Goal: Entertainment & Leisure: Consume media (video, audio)

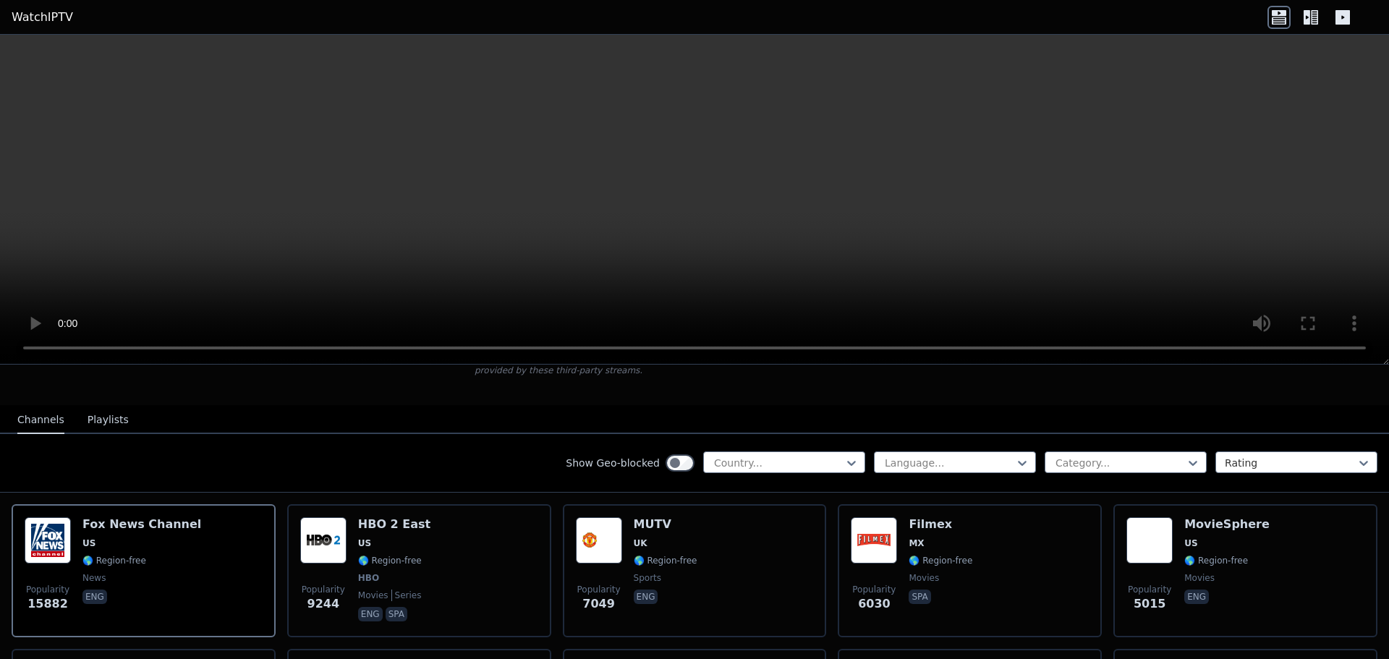
scroll to position [72, 0]
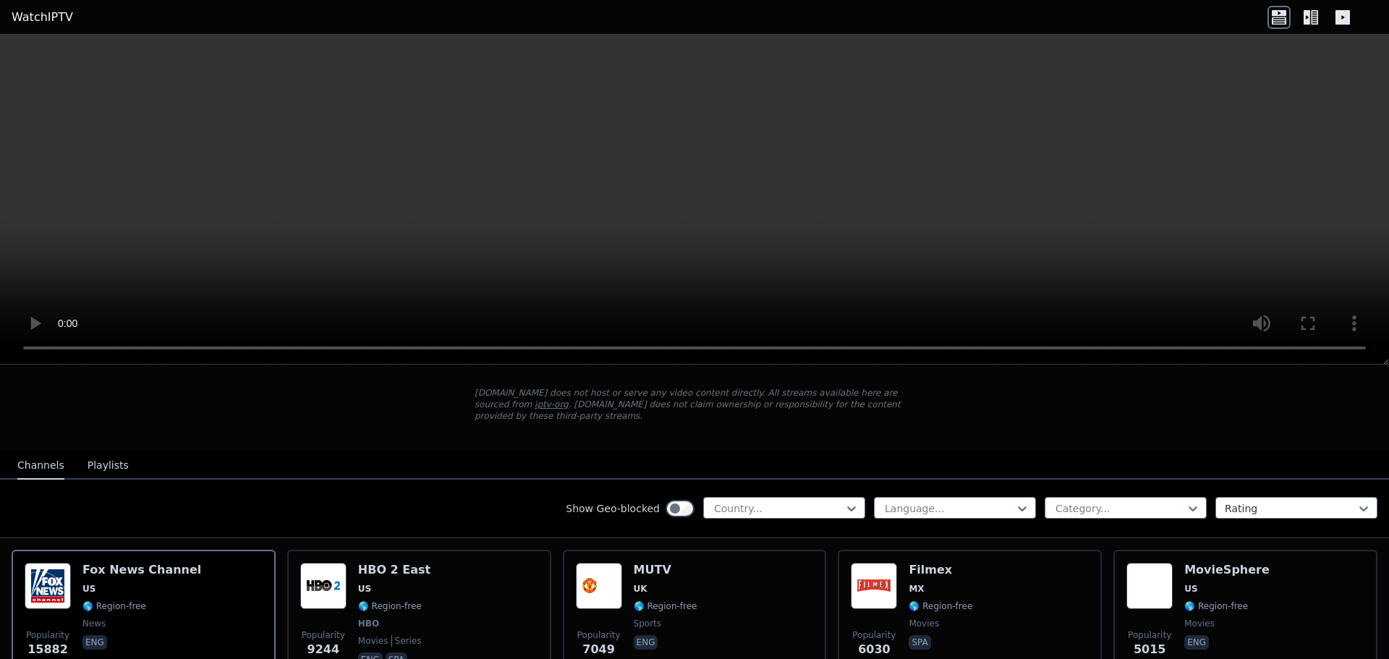
click at [792, 451] on nav "Channels Playlists" at bounding box center [694, 465] width 1389 height 29
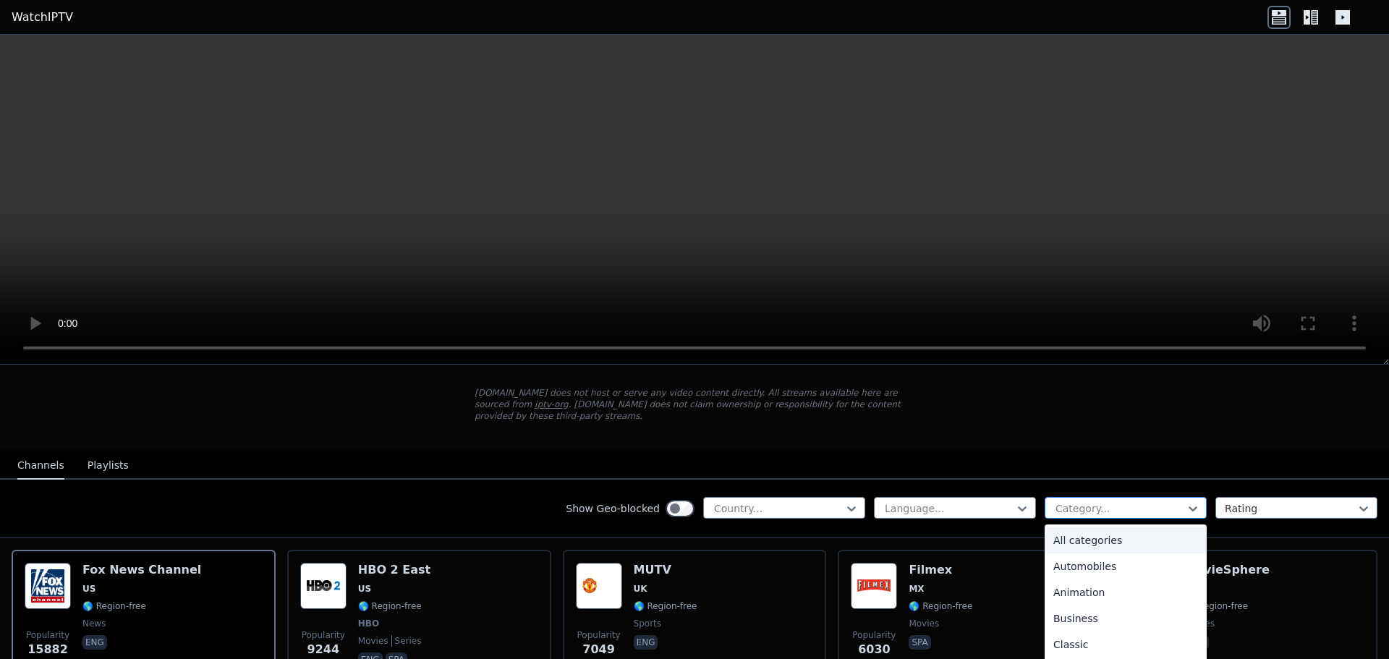
click at [1066, 502] on div at bounding box center [1120, 508] width 132 height 14
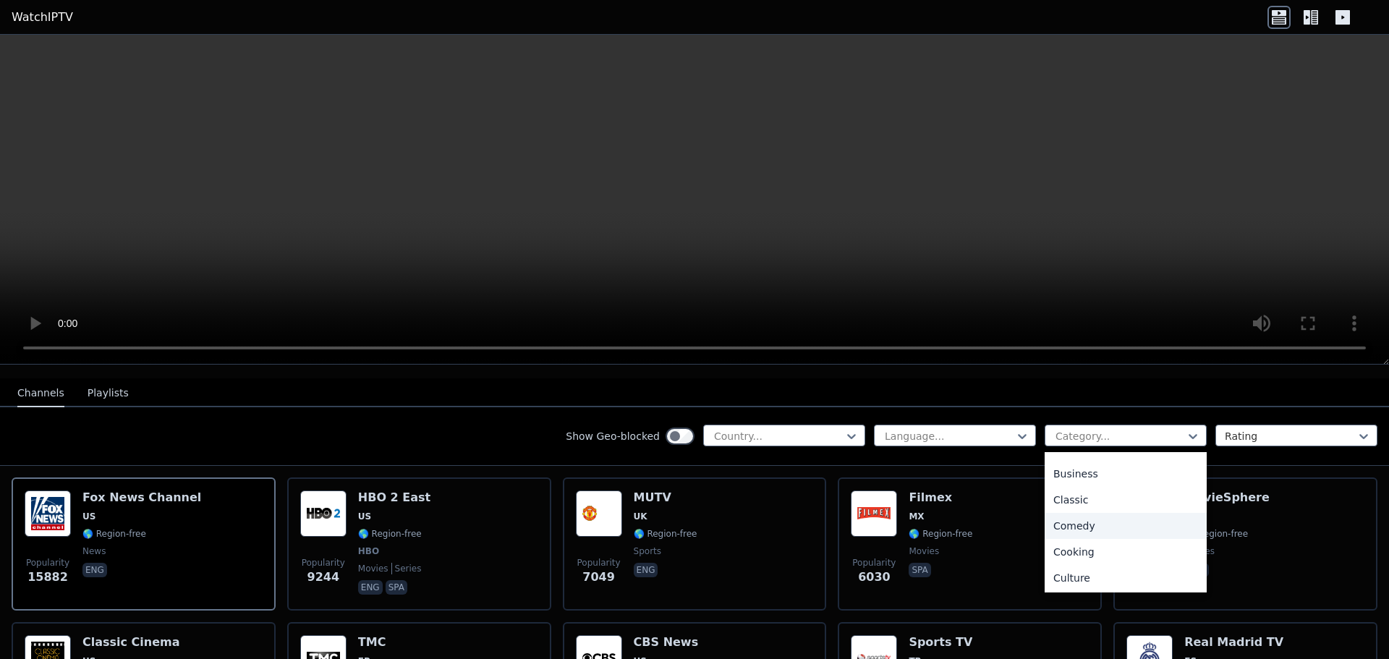
click at [1102, 513] on div "Comedy" at bounding box center [1126, 526] width 162 height 26
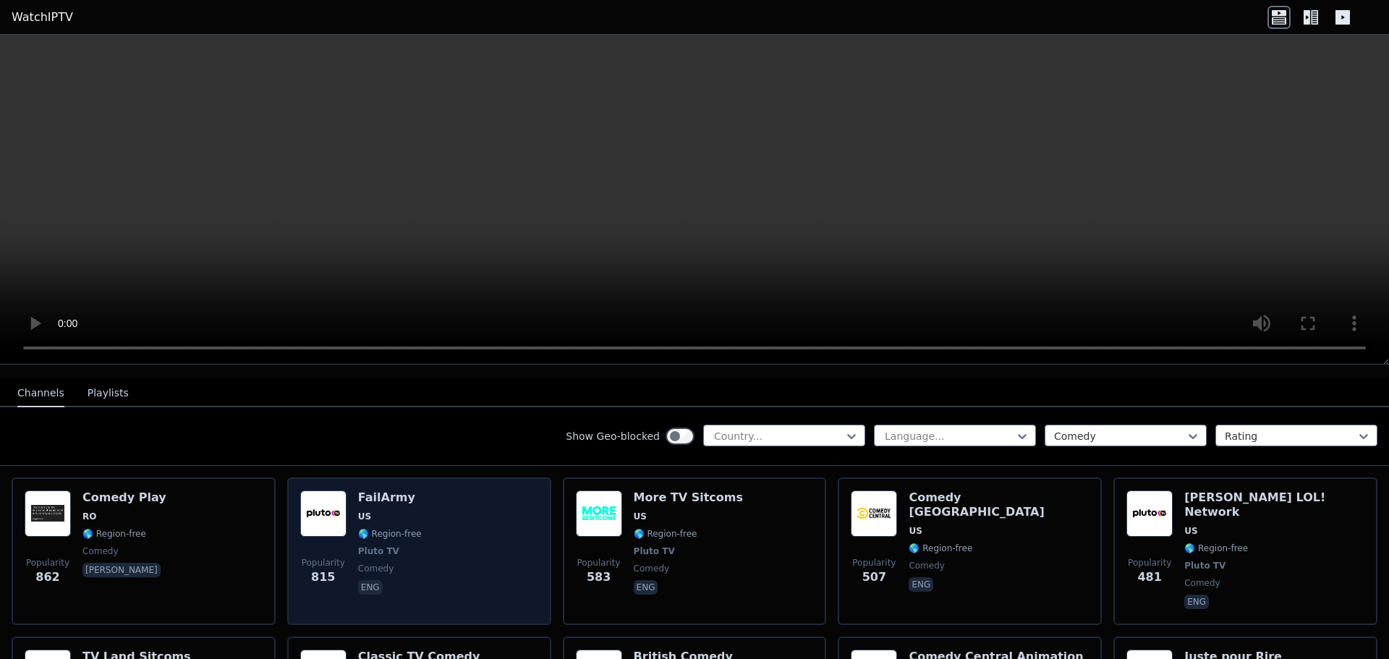
click at [388, 497] on div "FailArmy US 🌎 Region-free Pluto TV comedy eng" at bounding box center [390, 551] width 64 height 122
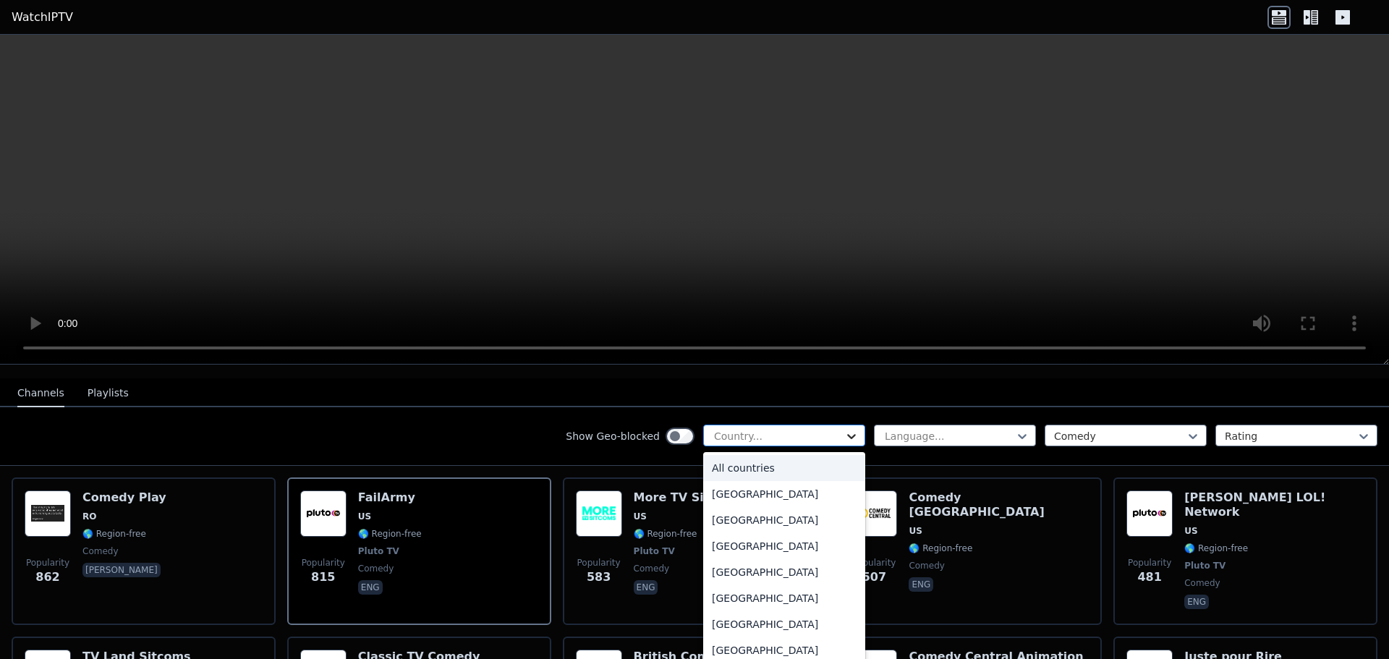
click at [844, 429] on icon at bounding box center [851, 436] width 14 height 14
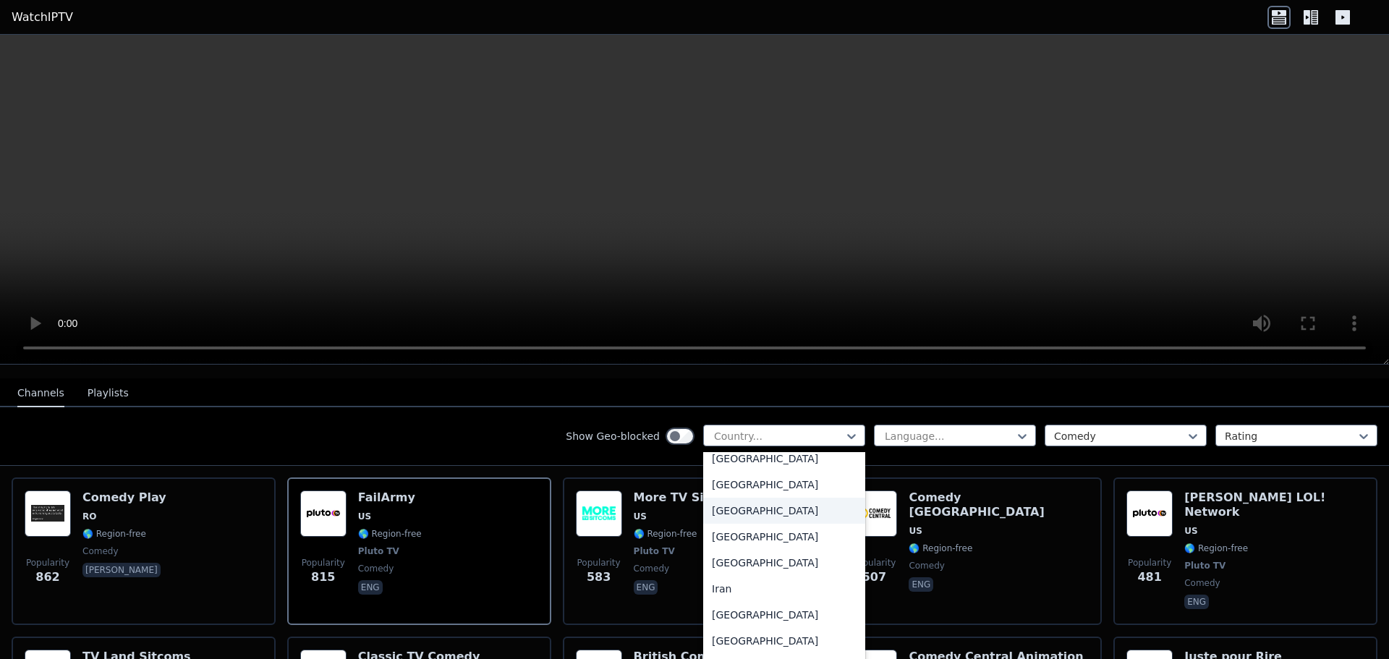
scroll to position [2170, 0]
click at [726, 541] on div "[GEOGRAPHIC_DATA]" at bounding box center [784, 538] width 162 height 26
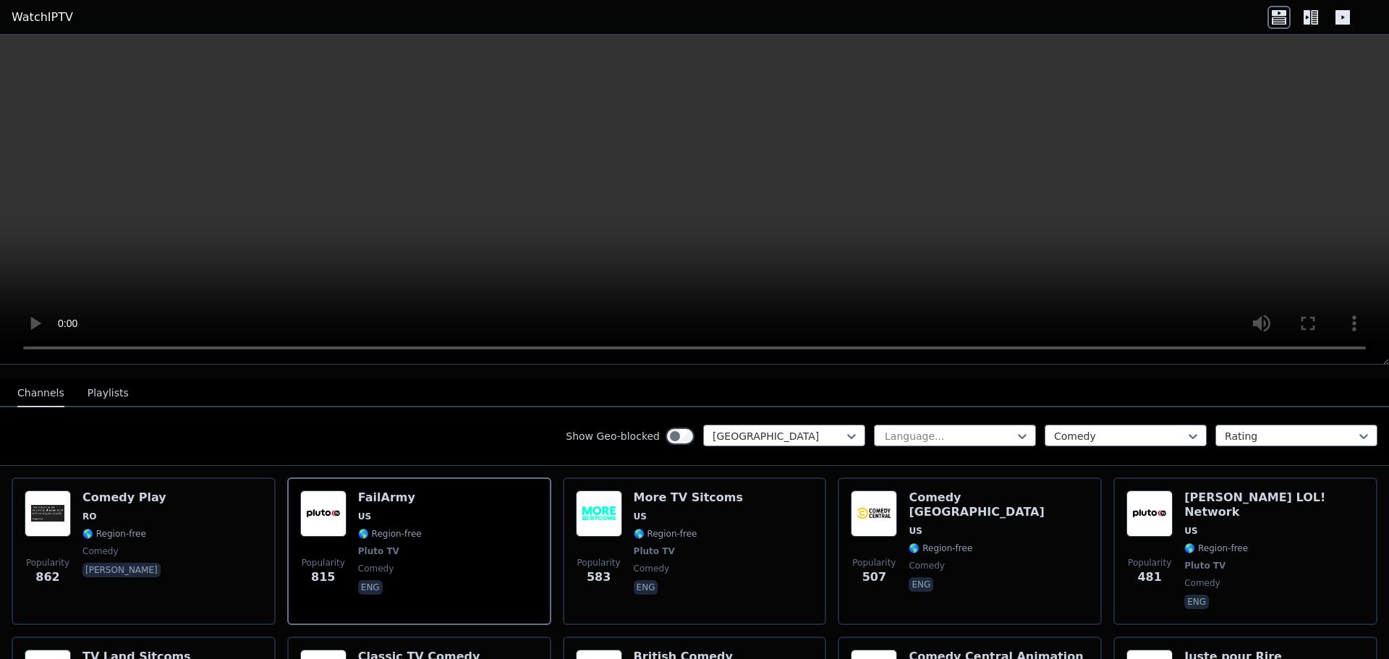
scroll to position [12, 0]
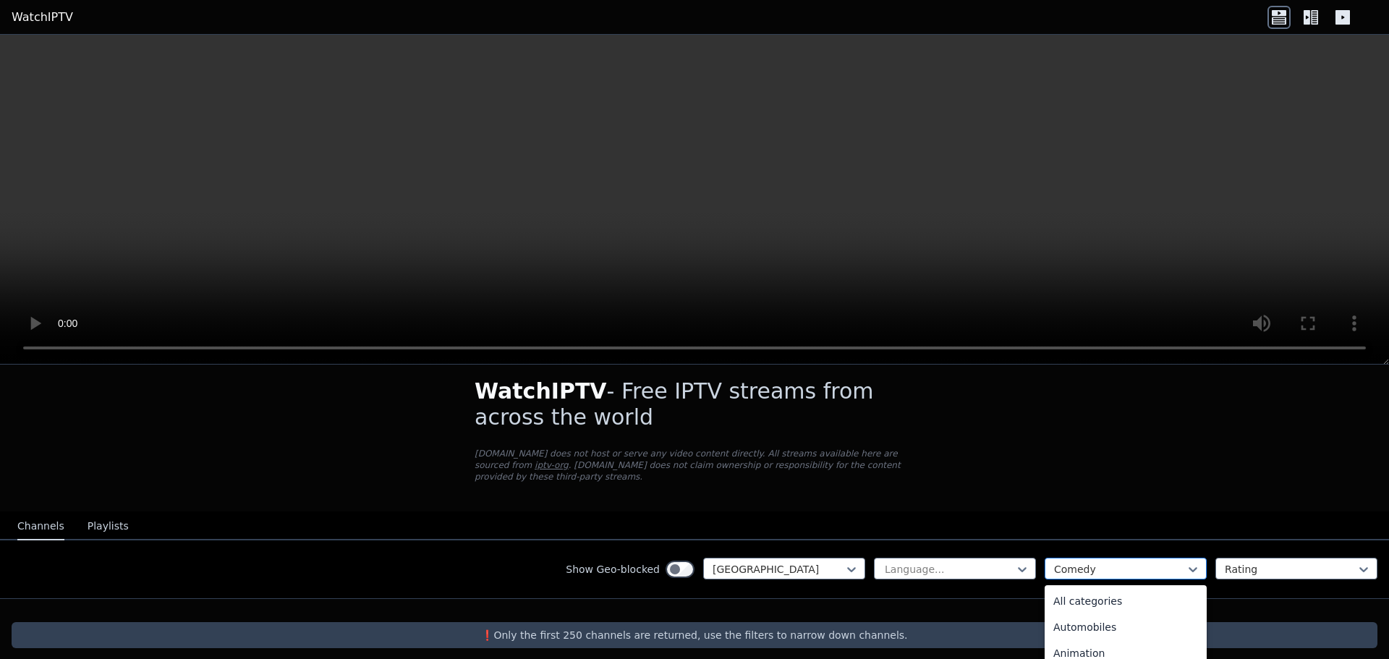
click at [1054, 562] on div at bounding box center [1120, 569] width 132 height 14
click at [1082, 588] on div "All categories" at bounding box center [1126, 601] width 162 height 26
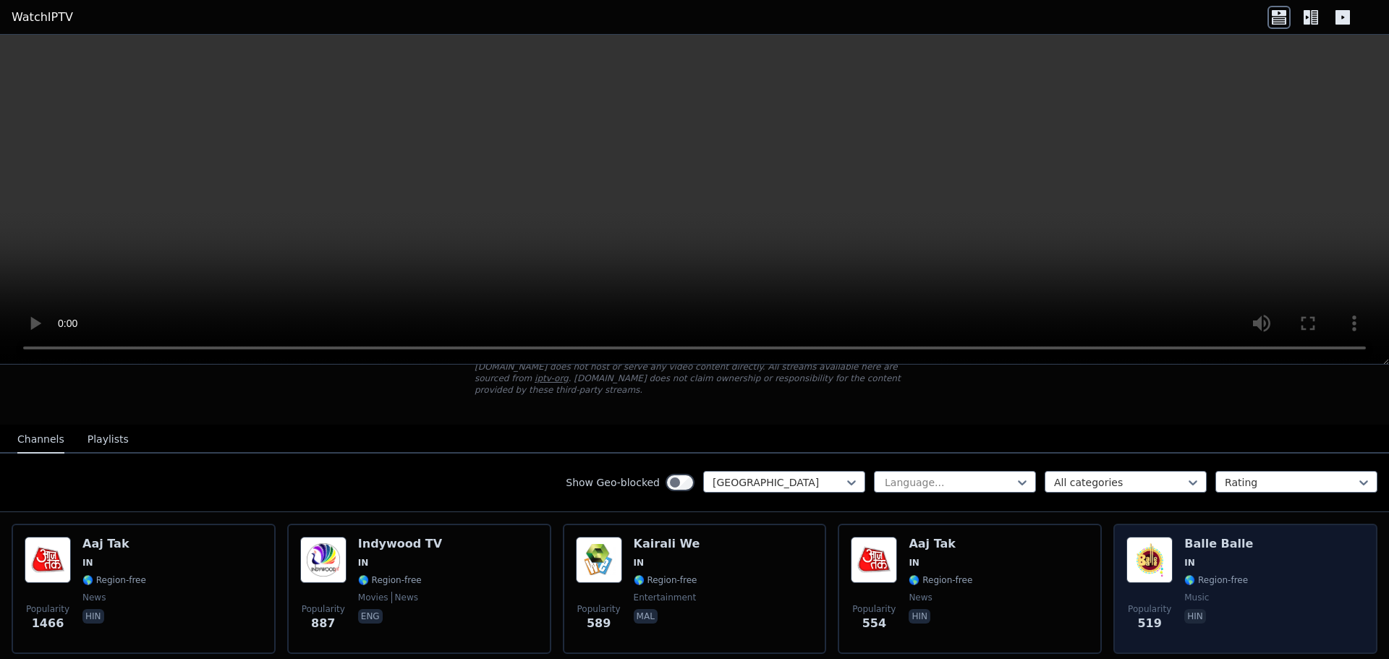
scroll to position [84, 0]
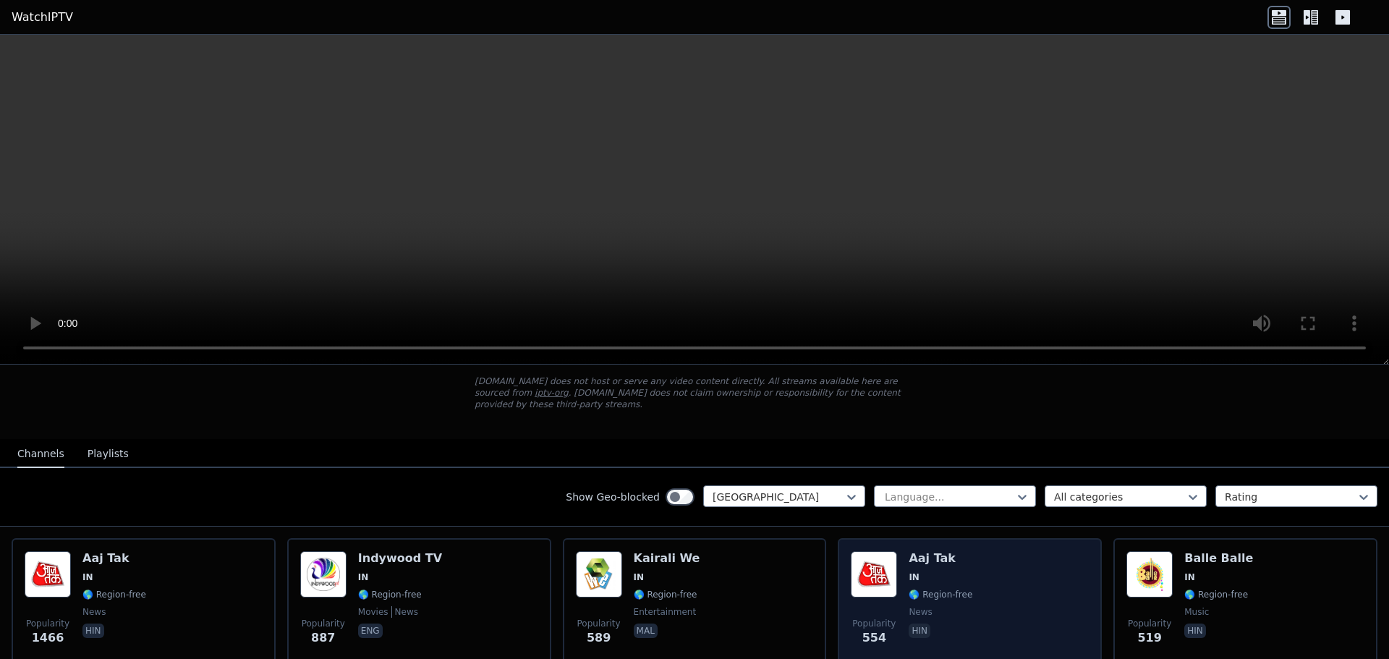
click at [992, 599] on div "Popularity 554 Aaj Tak IN 🌎 Region-free news hin" at bounding box center [970, 603] width 238 height 104
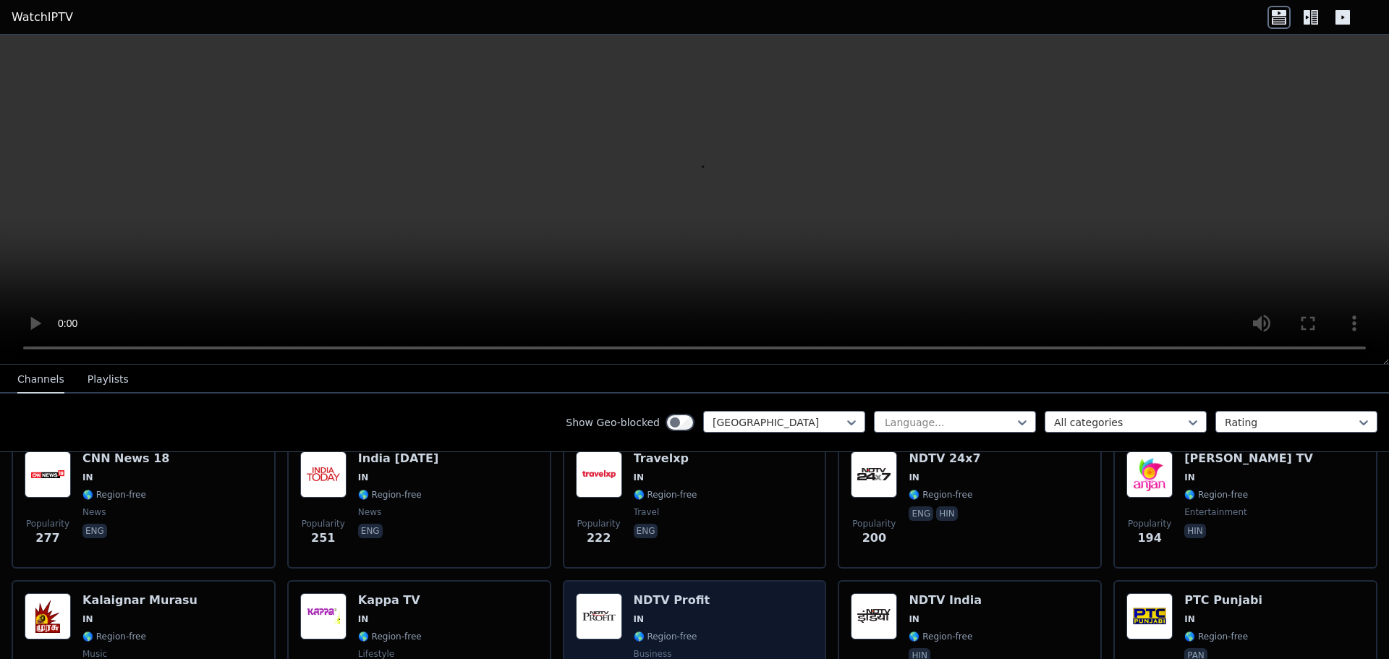
scroll to position [518, 0]
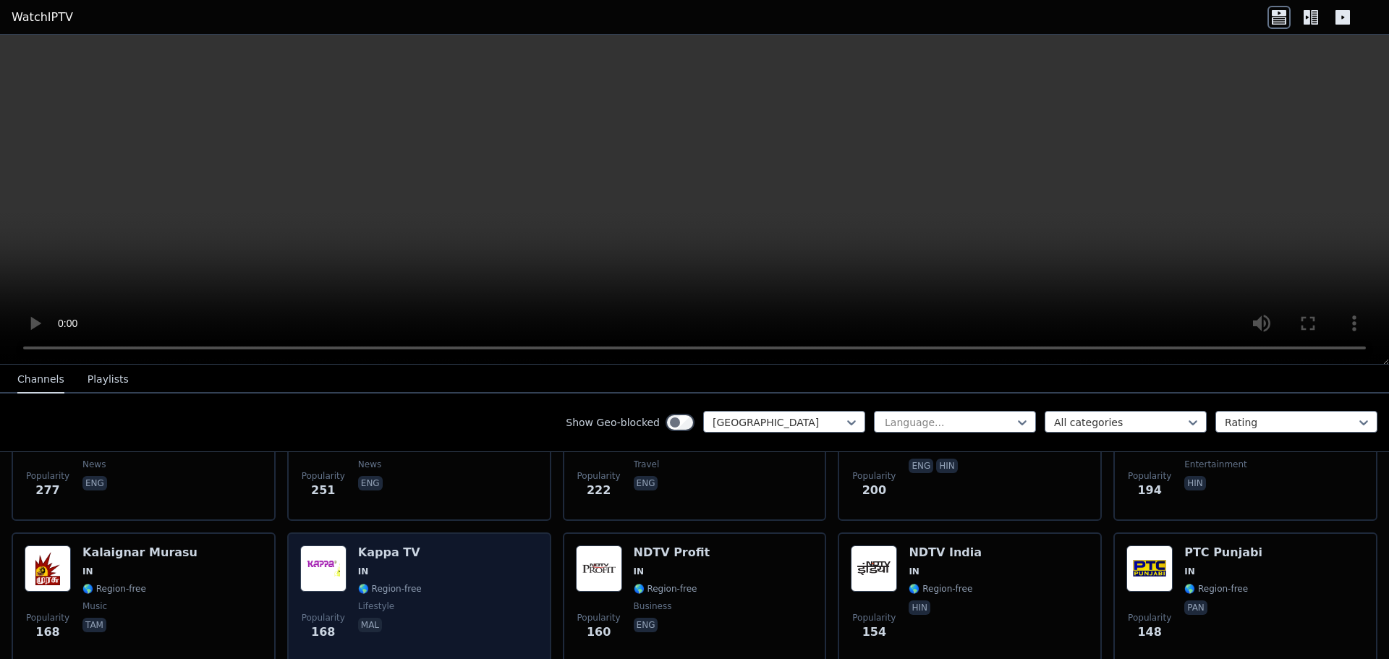
click at [535, 579] on div "Popularity 168 Kappa TV IN 🌎 Region-free lifestyle mal" at bounding box center [419, 597] width 264 height 130
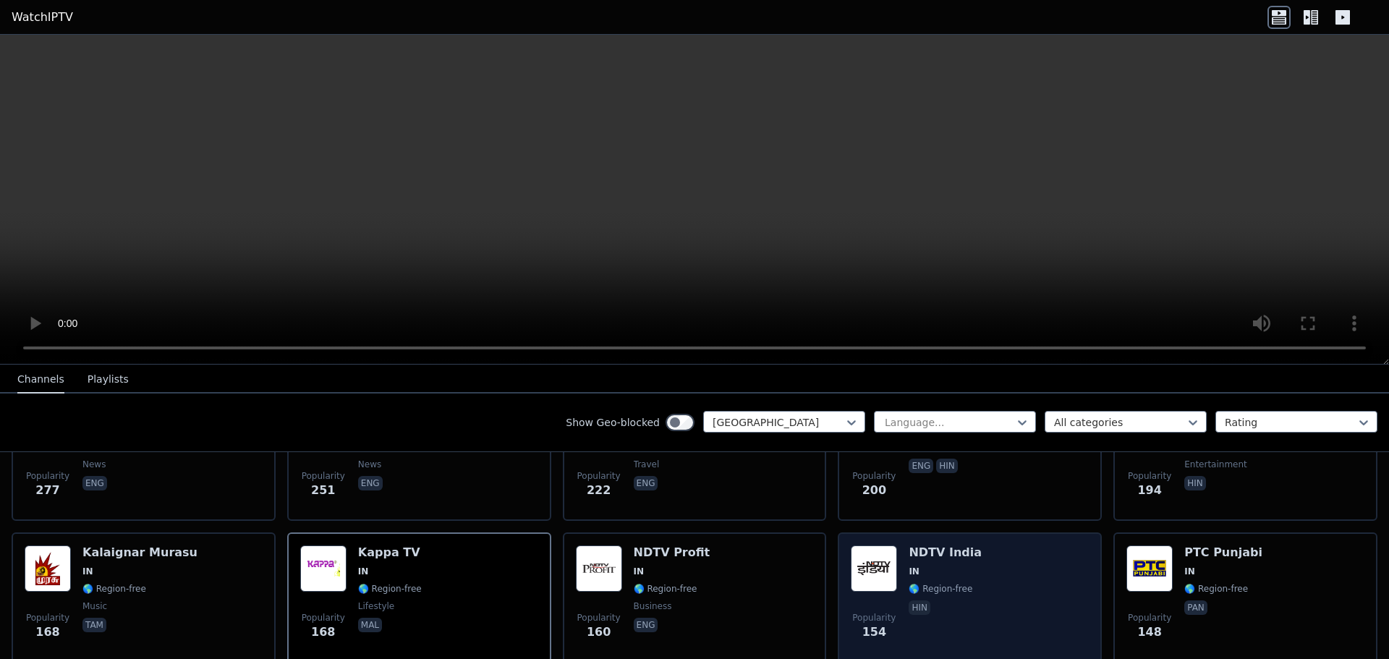
click at [1047, 560] on div "Popularity 154 NDTV India IN 🌎 Region-free hin" at bounding box center [970, 597] width 238 height 104
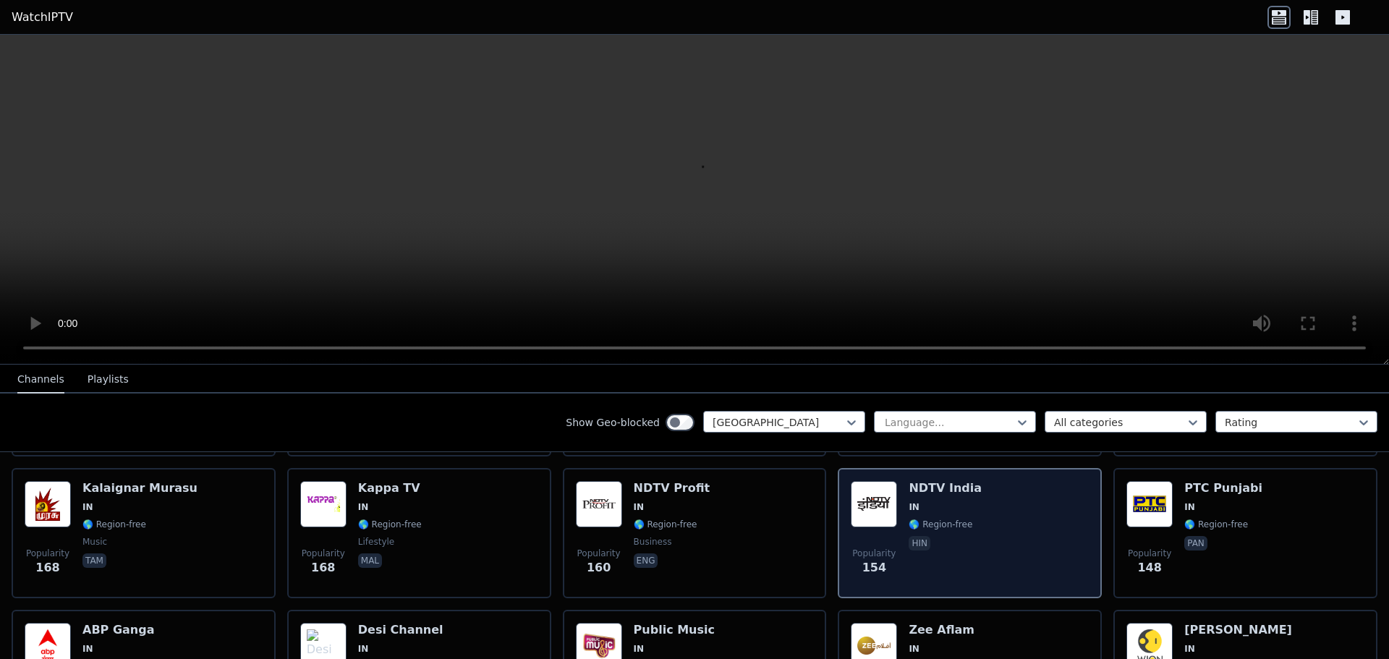
scroll to position [952, 0]
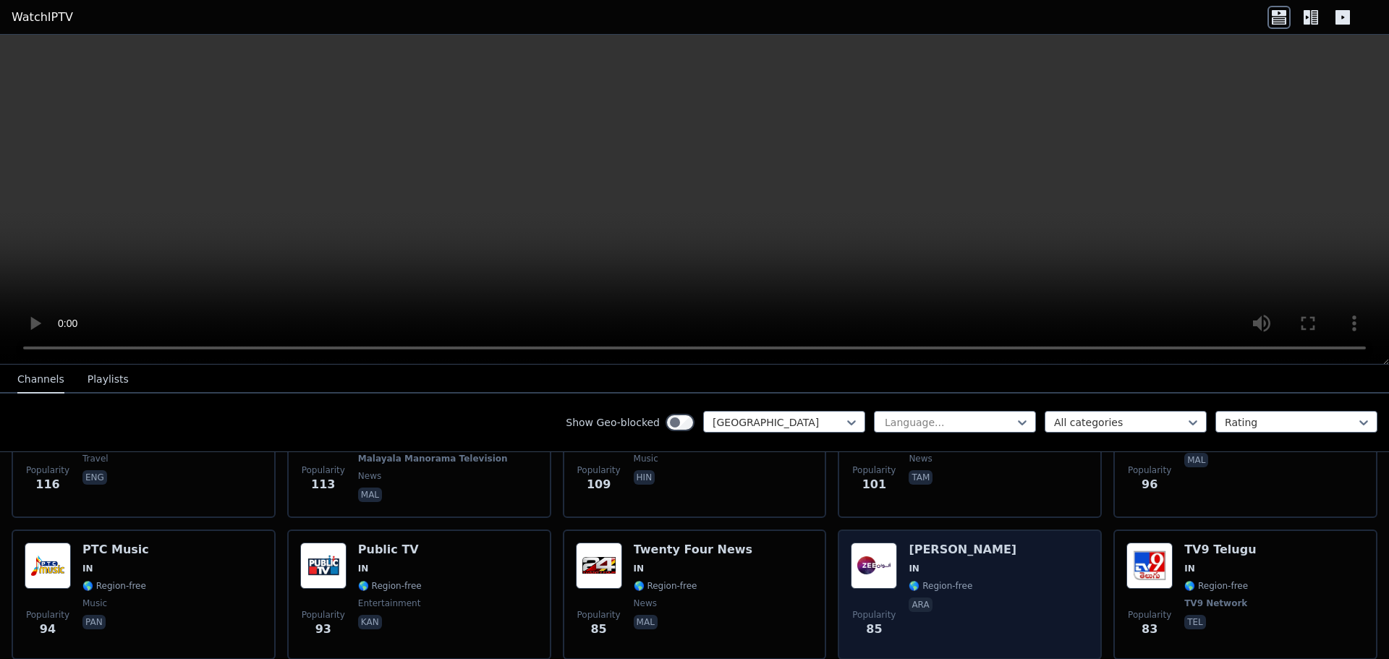
click at [993, 554] on div "Popularity 85 Zee Alwan IN 🌎 Region-free ara" at bounding box center [970, 595] width 238 height 104
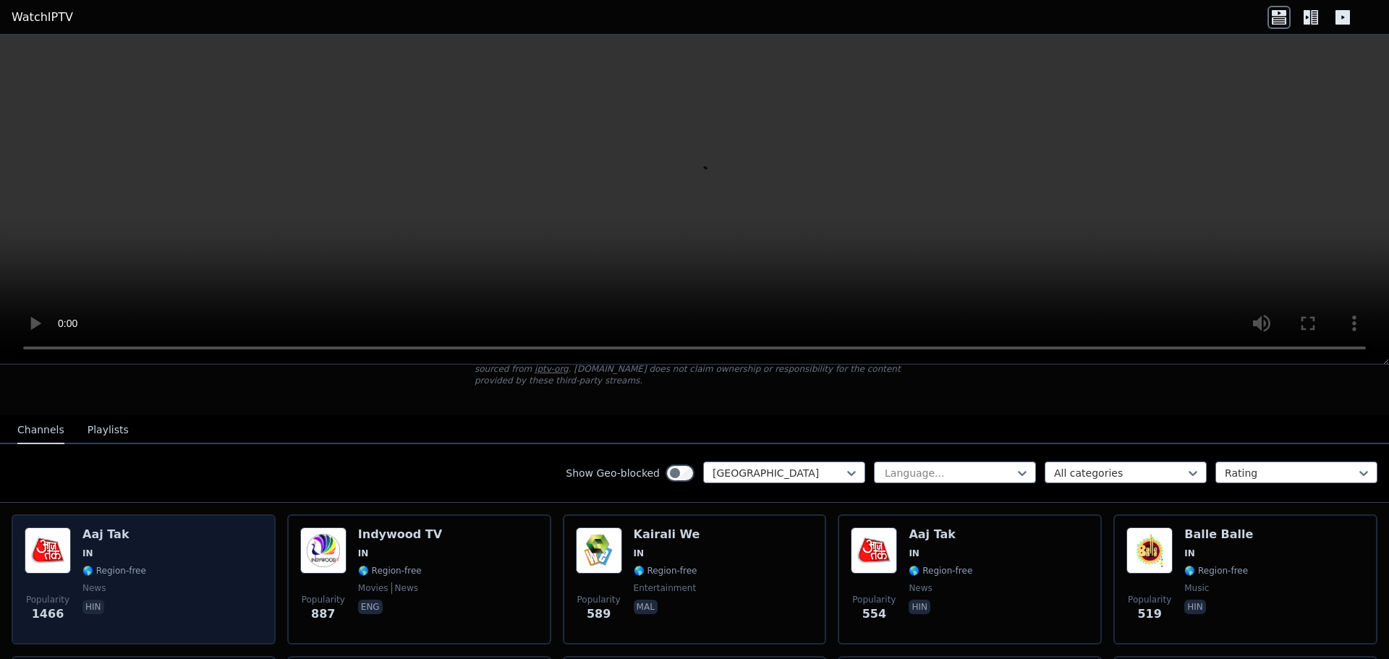
scroll to position [72, 0]
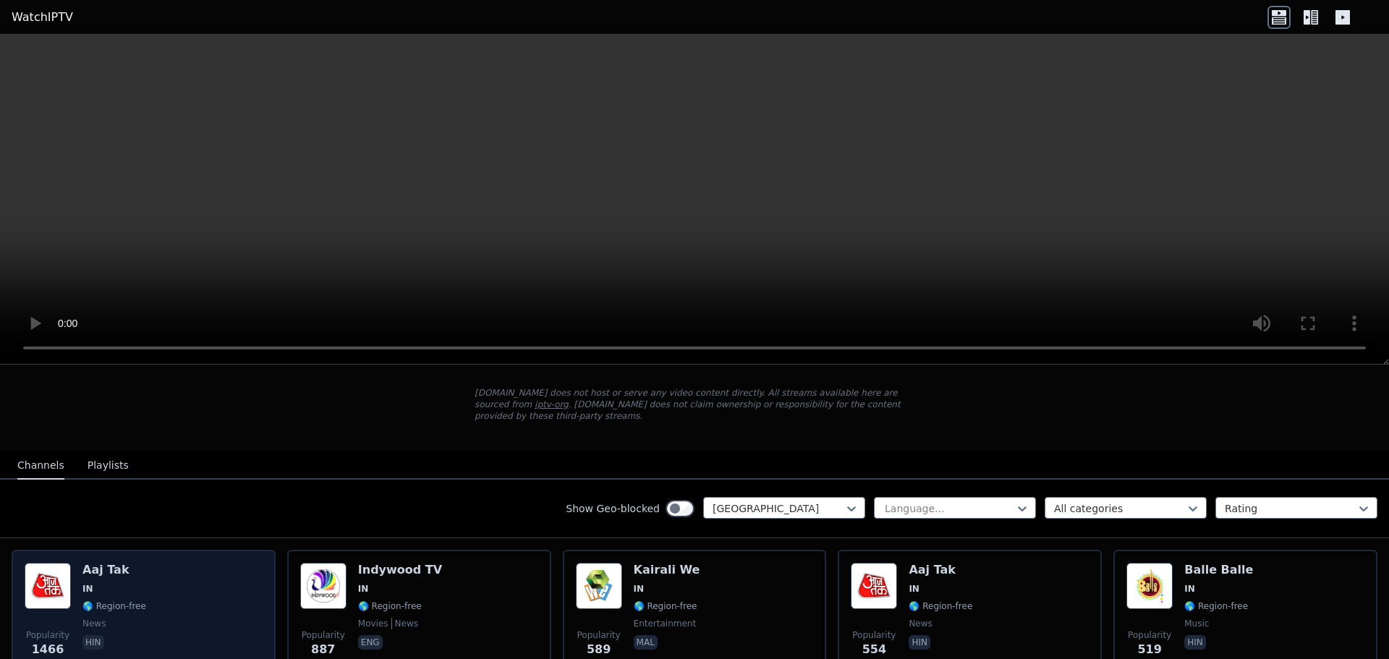
click at [221, 579] on div "Popularity 1466 Aaj Tak IN 🌎 Region-free news hin" at bounding box center [144, 615] width 238 height 104
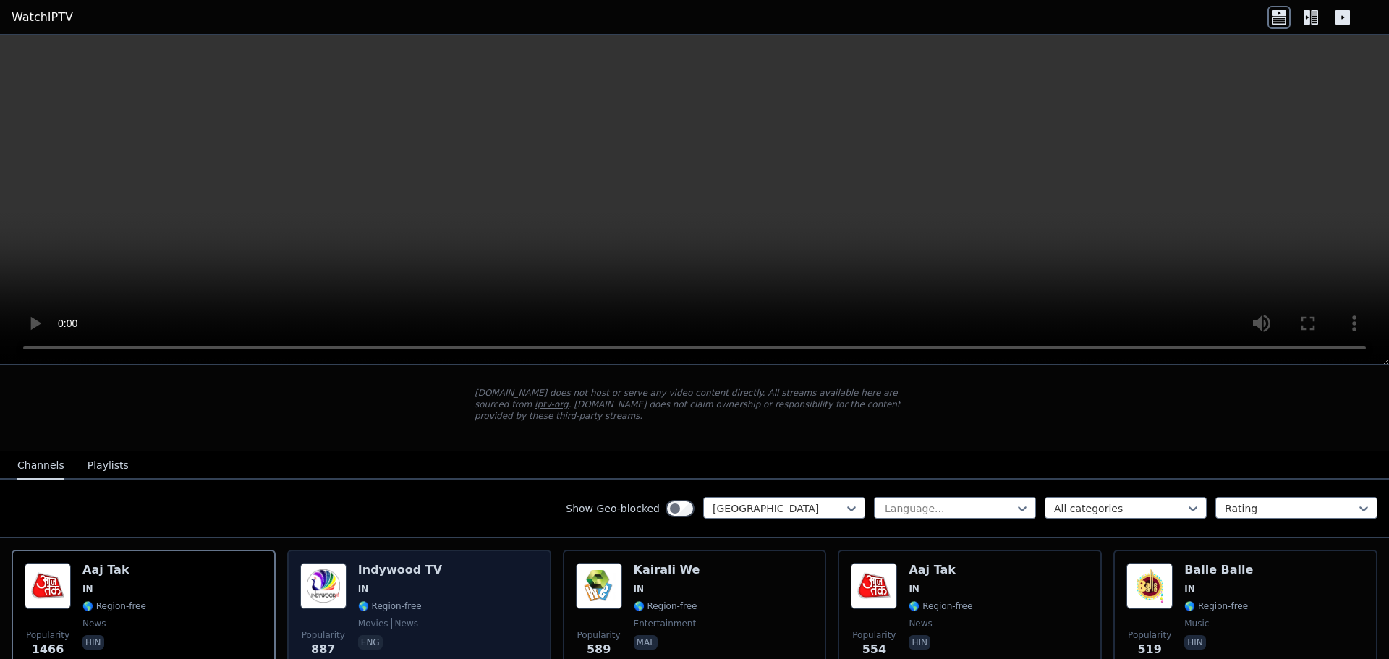
click at [421, 583] on span "IN" at bounding box center [400, 589] width 84 height 12
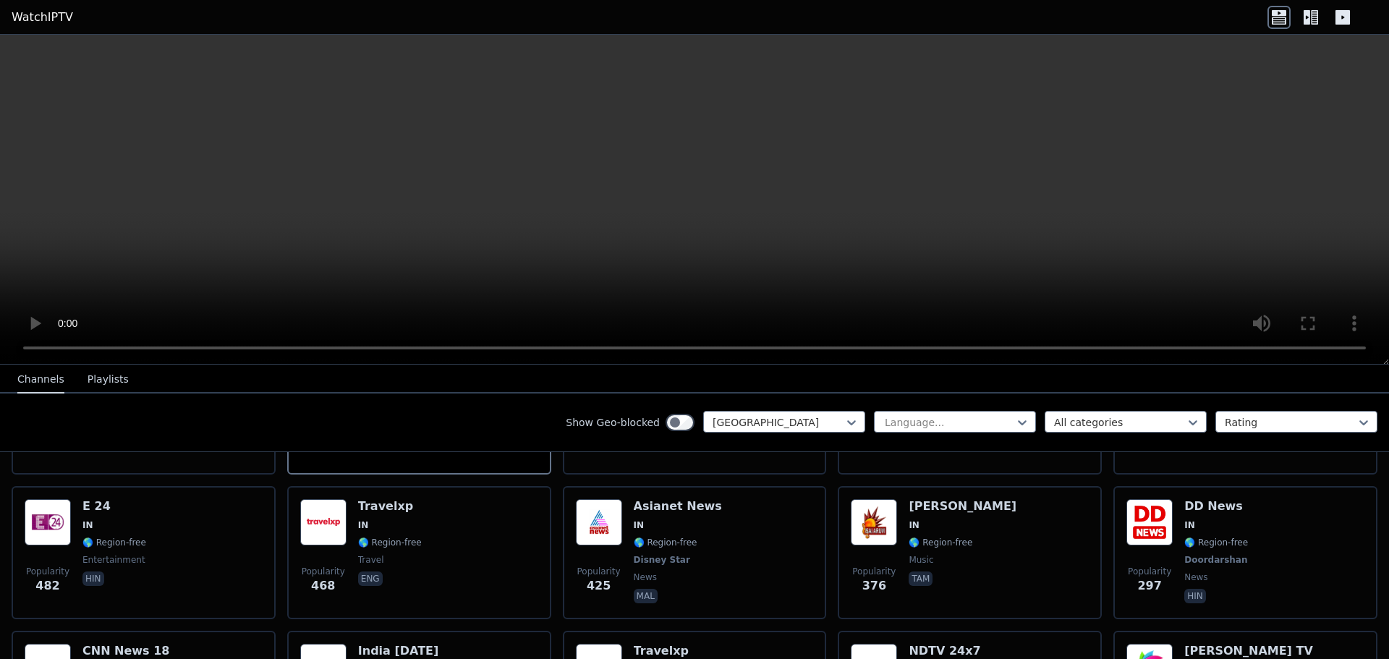
scroll to position [289, 0]
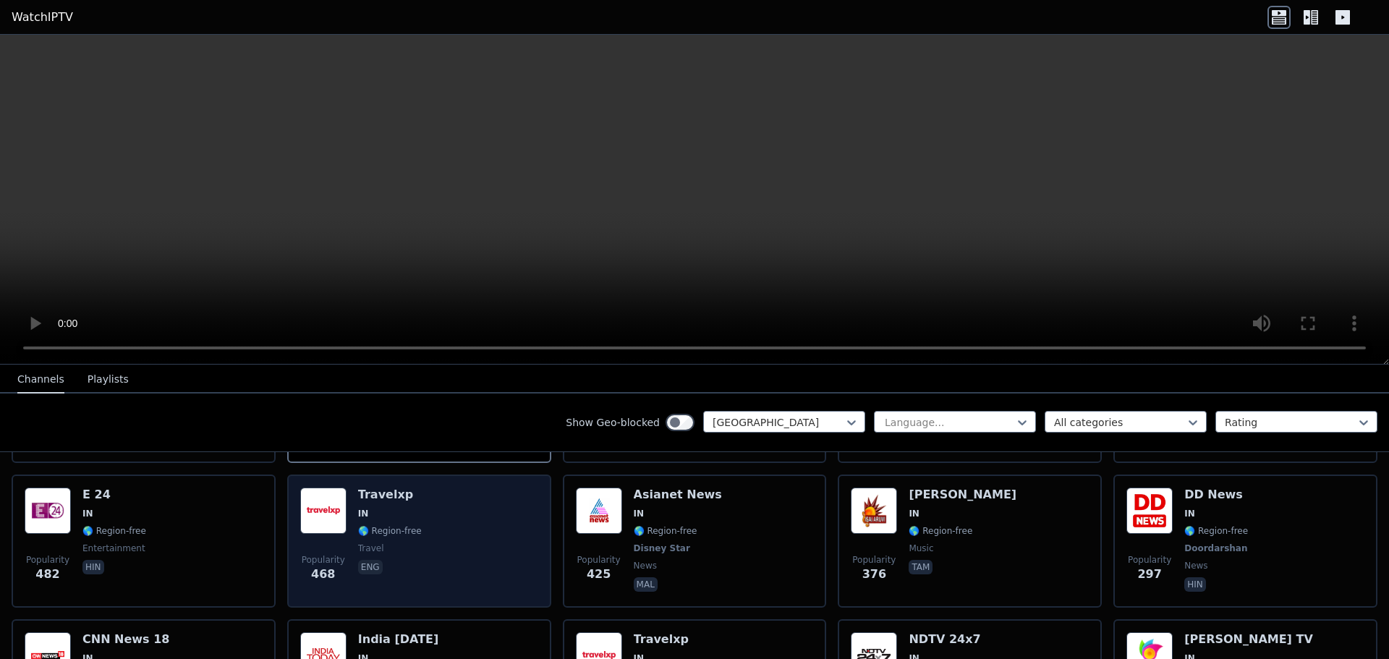
click at [447, 508] on div "Popularity 468 Travelxp IN 🌎 Region-free travel eng" at bounding box center [419, 541] width 238 height 107
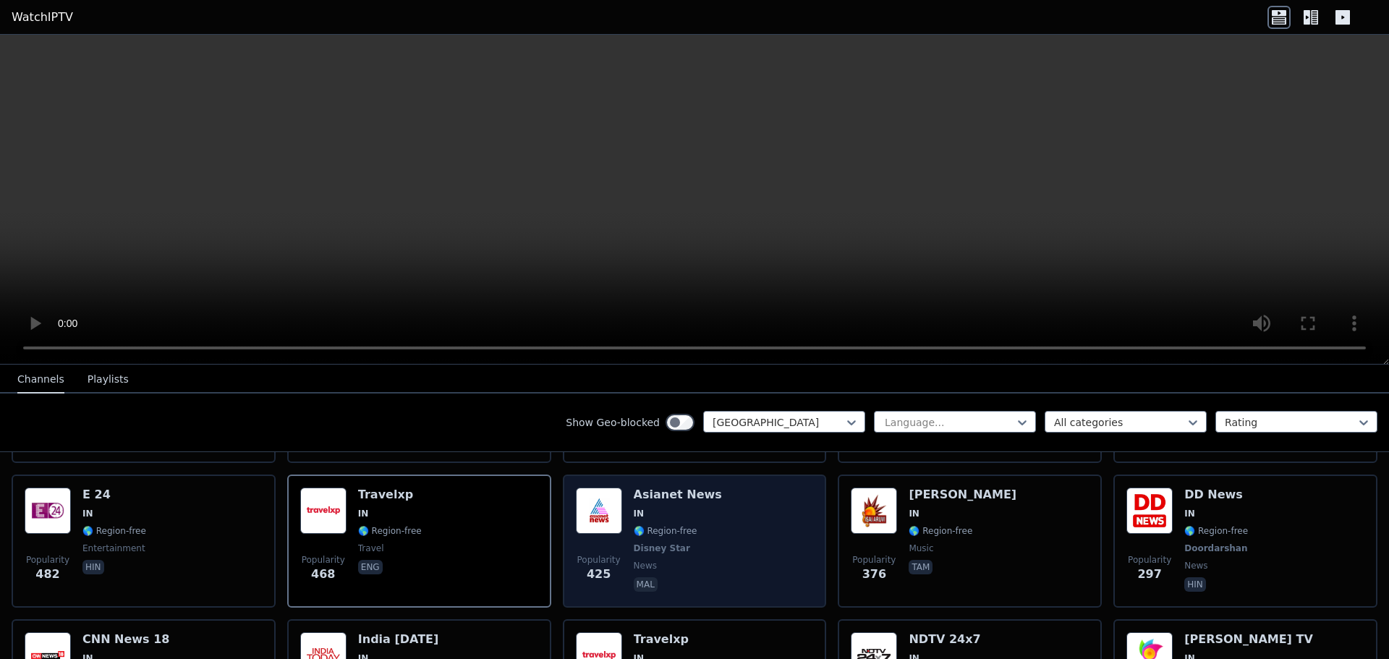
click at [698, 560] on span "news" at bounding box center [678, 566] width 88 height 12
